Goal: Task Accomplishment & Management: Complete application form

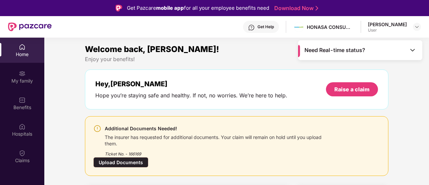
click at [114, 161] on div "Upload Documents" at bounding box center [120, 162] width 55 height 10
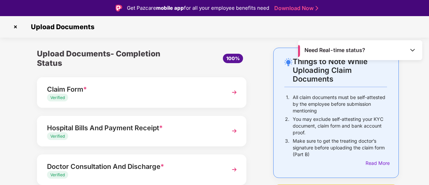
click at [190, 63] on div "Upload Documents- Completion Status 100%" at bounding box center [141, 58] width 209 height 21
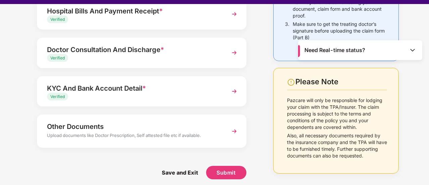
scroll to position [16, 0]
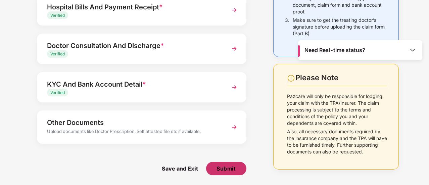
click at [227, 165] on span "Submit" at bounding box center [225, 168] width 19 height 7
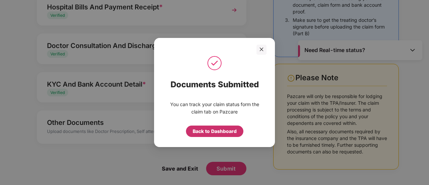
click at [219, 131] on div "Back to Dashboard" at bounding box center [214, 130] width 44 height 7
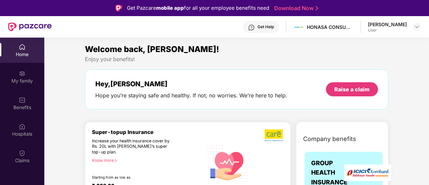
click at [287, 49] on div "Welcome back, [PERSON_NAME]!" at bounding box center [236, 49] width 303 height 13
